Goal: Find specific page/section: Find specific page/section

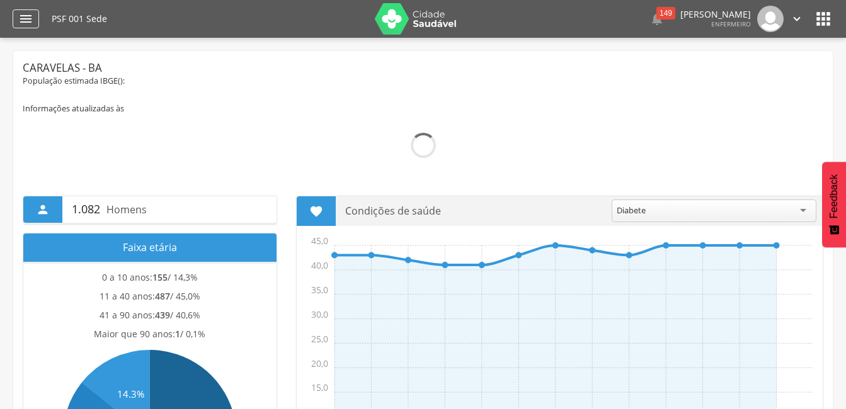
click at [31, 25] on icon "" at bounding box center [25, 18] width 15 height 15
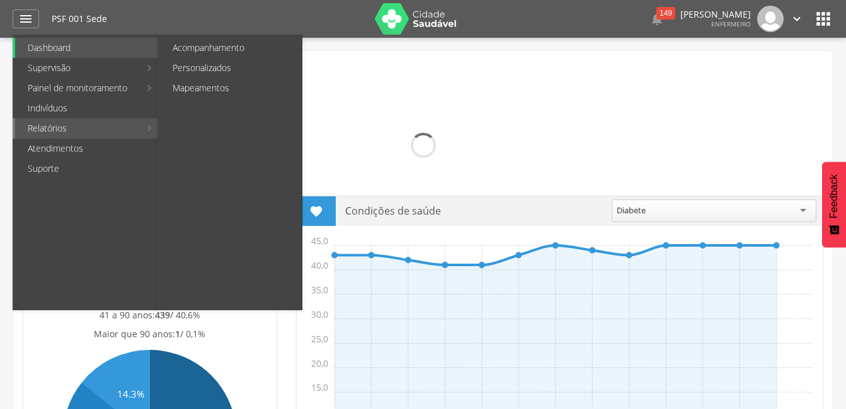
click at [62, 127] on link "Relatórios" at bounding box center [77, 128] width 125 height 20
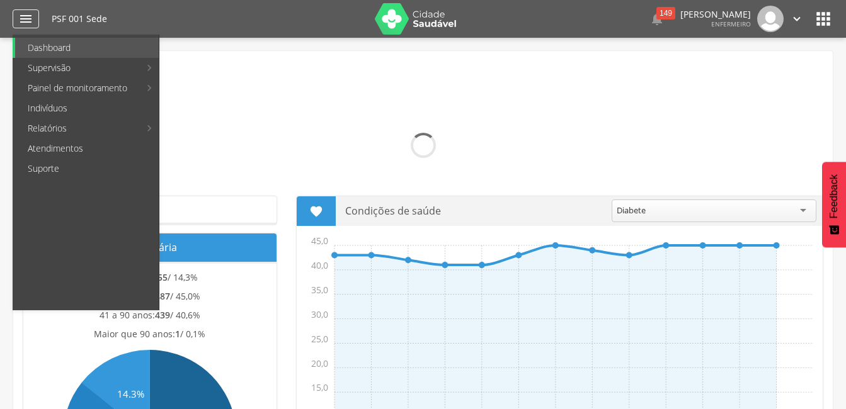
click at [26, 18] on icon "" at bounding box center [25, 18] width 15 height 15
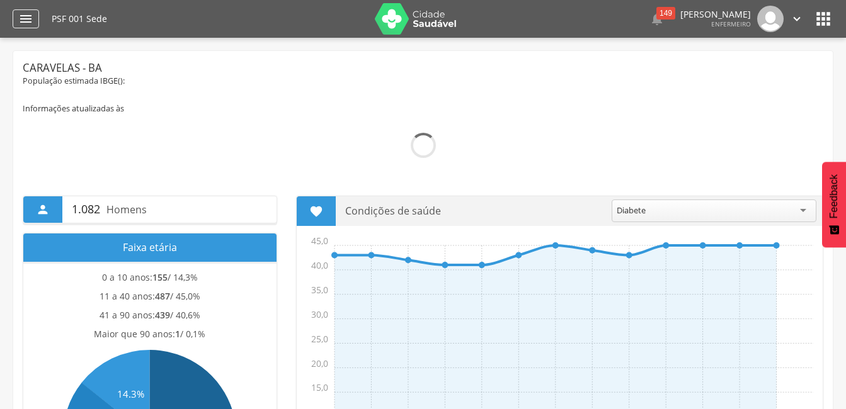
click at [26, 21] on icon "" at bounding box center [25, 18] width 15 height 15
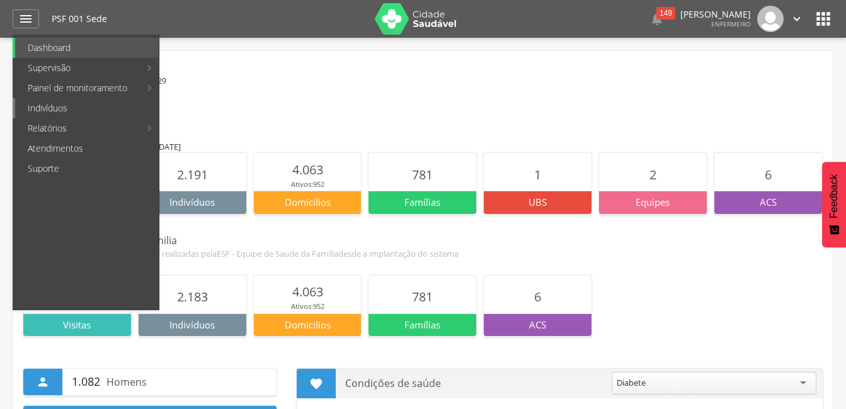
click at [54, 108] on link "Indivíduos" at bounding box center [87, 108] width 144 height 20
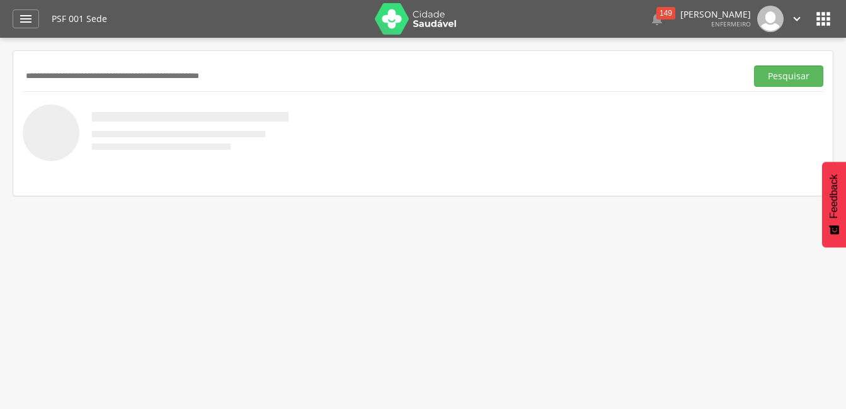
click at [152, 83] on input "text" at bounding box center [382, 76] width 719 height 21
type input "**********"
click at [754, 66] on button "Pesquisar" at bounding box center [788, 76] width 69 height 21
